Goal: Navigation & Orientation: Find specific page/section

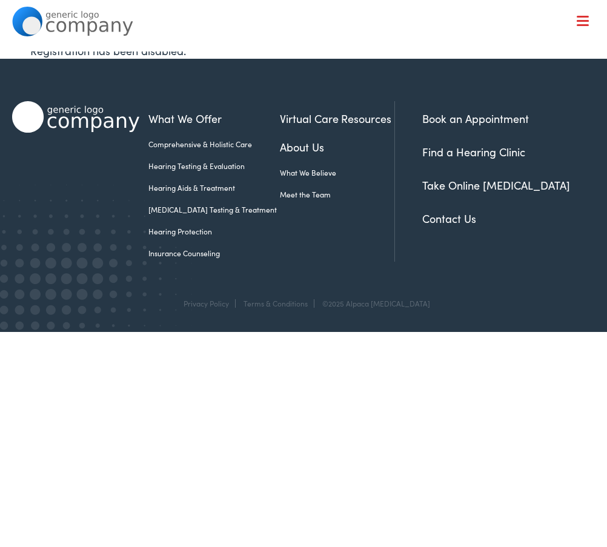
click at [284, 196] on link "Meet the Team" at bounding box center [311, 194] width 62 height 11
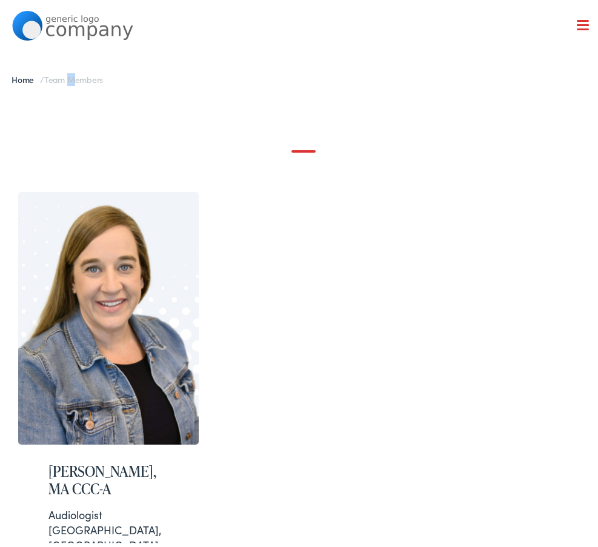
click at [76, 81] on div "Home / Team Members" at bounding box center [303, 76] width 607 height 30
click at [118, 89] on div "Home / Team Members" at bounding box center [303, 76] width 607 height 30
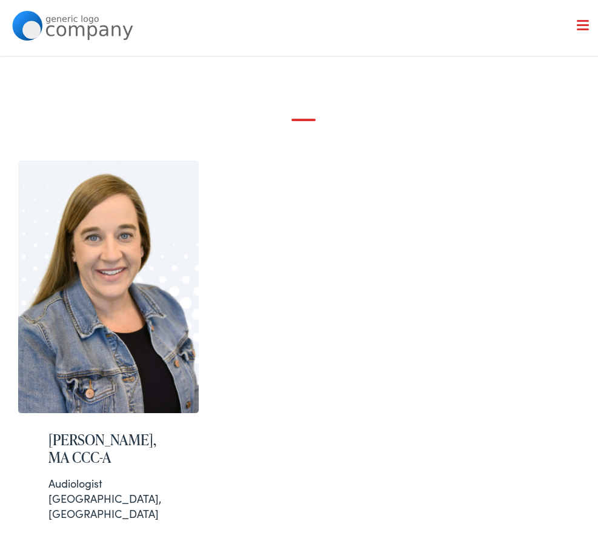
scroll to position [61, 0]
